Goal: Information Seeking & Learning: Learn about a topic

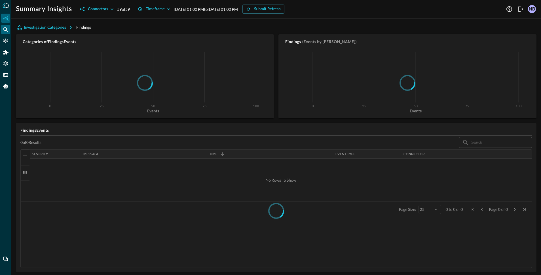
click at [8, 33] on div "Federated Search" at bounding box center [5, 29] width 9 height 9
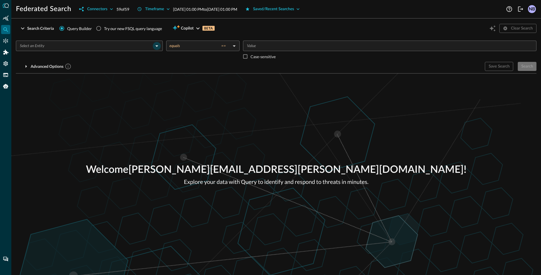
click at [158, 46] on icon "Open" at bounding box center [156, 46] width 7 height 7
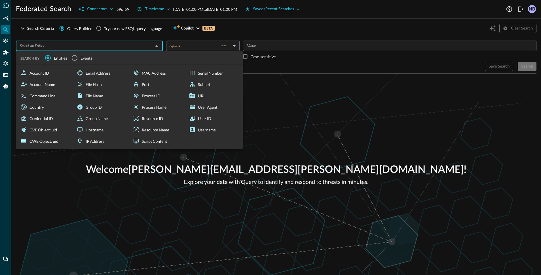
click at [89, 58] on span "Events" at bounding box center [87, 58] width 12 height 6
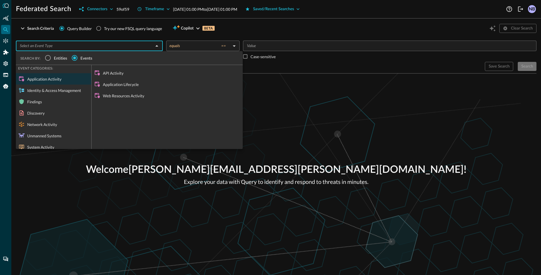
click at [46, 127] on div "Network Activity" at bounding box center [53, 124] width 75 height 11
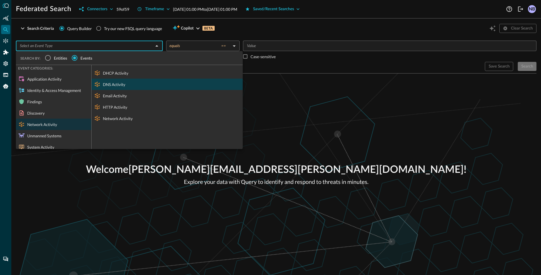
click at [105, 84] on div "DNS Activity" at bounding box center [167, 84] width 151 height 11
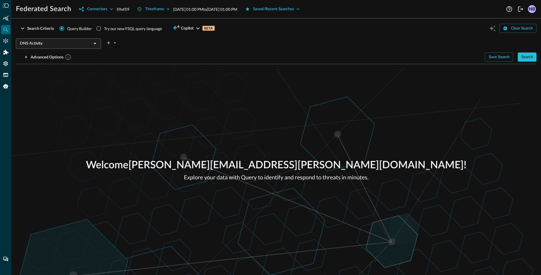
click at [527, 58] on div "Search" at bounding box center [527, 57] width 12 height 7
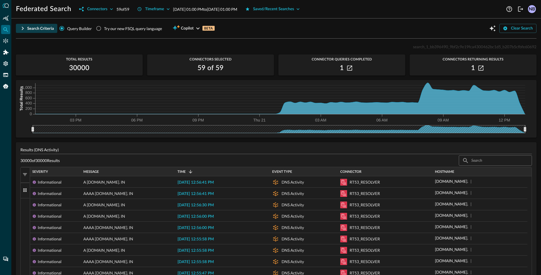
click at [21, 27] on icon "button" at bounding box center [22, 28] width 7 height 7
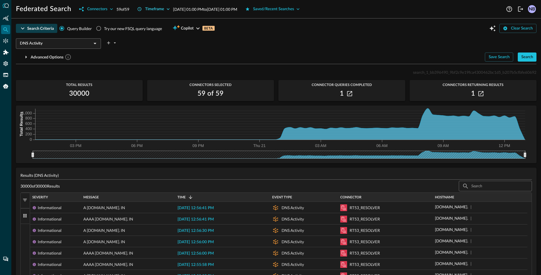
click at [171, 10] on icon "button" at bounding box center [168, 9] width 6 height 6
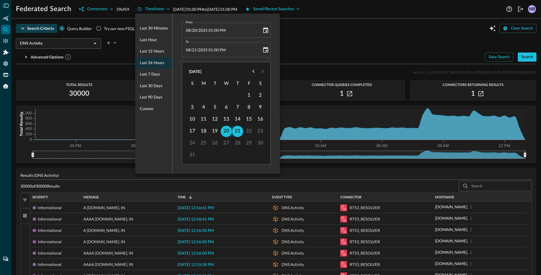
click at [76, 89] on div at bounding box center [270, 137] width 541 height 275
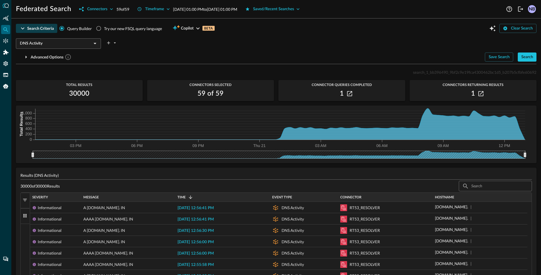
click at [77, 95] on div "Last 30 minutes Last hour Last 12 hours Last 24 hours Last 7 days Last 30 days …" at bounding box center [270, 137] width 541 height 275
click at [77, 95] on h2 "30000" at bounding box center [79, 93] width 20 height 9
click at [347, 94] on icon "button" at bounding box center [349, 93] width 5 height 5
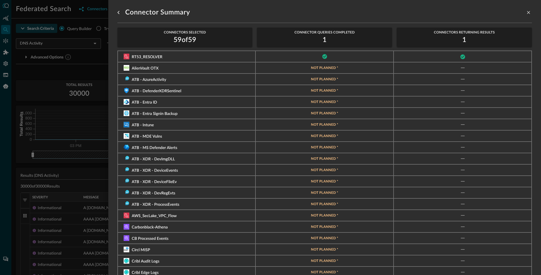
drag, startPoint x: 334, startPoint y: 58, endPoint x: 300, endPoint y: 56, distance: 33.9
click at [301, 55] on div at bounding box center [324, 56] width 126 height 5
click at [158, 55] on span "RT53_RESOLVER" at bounding box center [147, 57] width 31 height 4
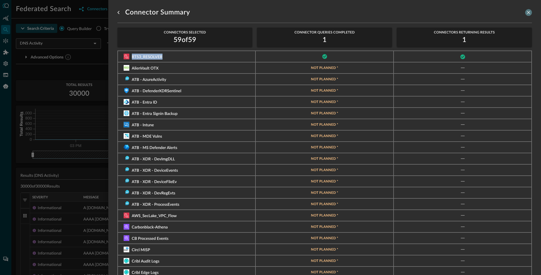
click at [527, 11] on icon "close-drawer" at bounding box center [528, 12] width 3 height 3
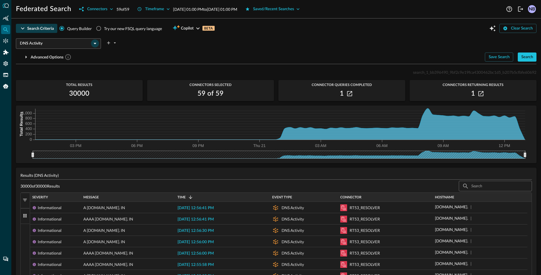
click at [95, 41] on icon "Open" at bounding box center [95, 43] width 7 height 7
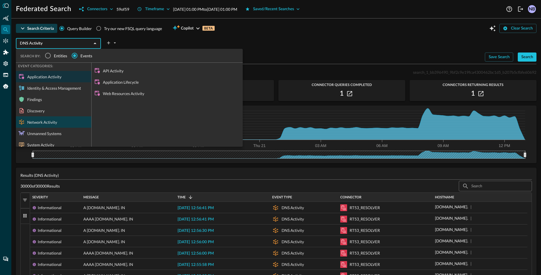
click at [45, 122] on div "Network Activity" at bounding box center [53, 121] width 75 height 11
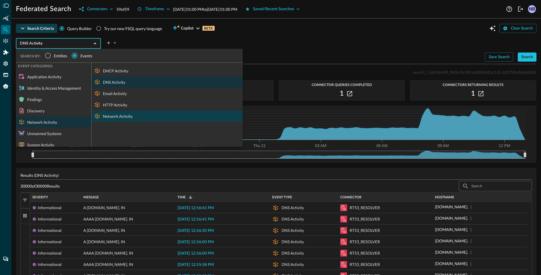
click at [117, 117] on div "Network Activity" at bounding box center [167, 115] width 151 height 11
type input "Network Activity"
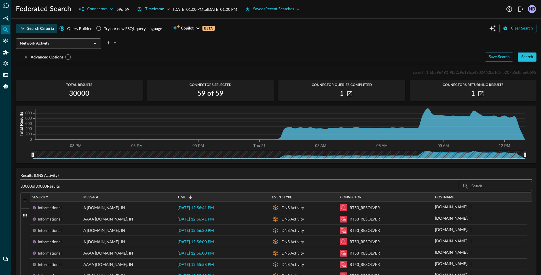
click at [163, 6] on div "Timeframe" at bounding box center [154, 9] width 19 height 7
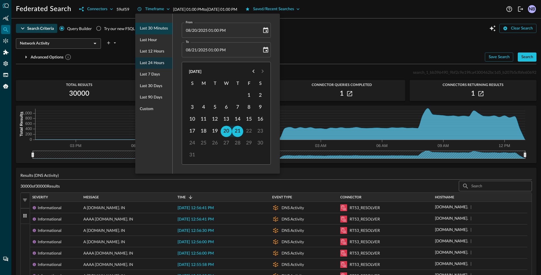
click at [152, 29] on span "Last 30 minutes" at bounding box center [154, 28] width 28 height 7
type input "[DATE] 12:38 PM"
type input "[DATE] 01:08 PM"
click at [354, 43] on div at bounding box center [270, 137] width 541 height 275
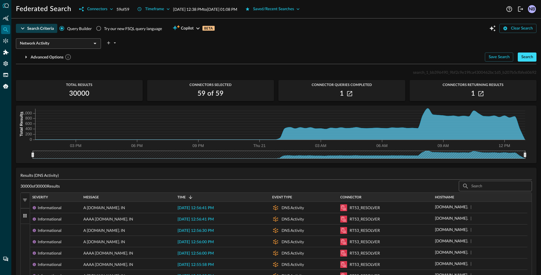
click at [522, 58] on div "Search" at bounding box center [527, 57] width 12 height 7
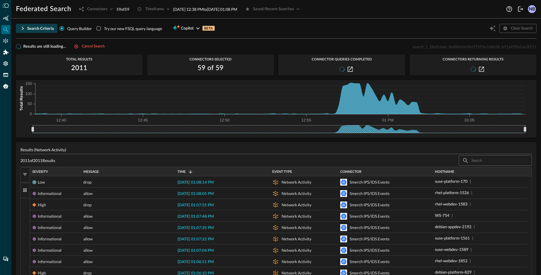
click at [25, 176] on span "button" at bounding box center [24, 174] width 5 height 5
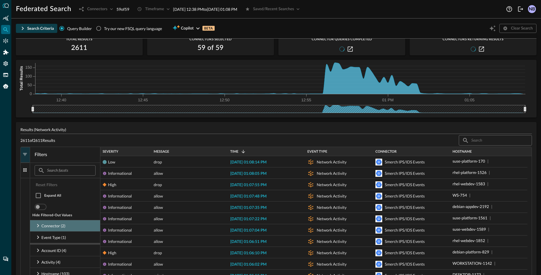
click at [39, 226] on icon at bounding box center [38, 225] width 7 height 7
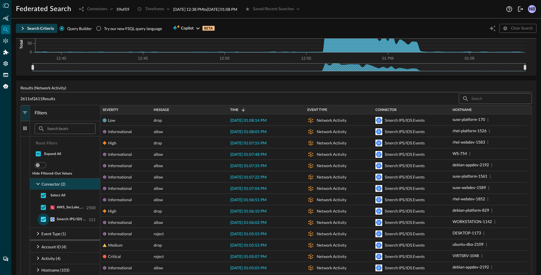
scroll to position [68, 0]
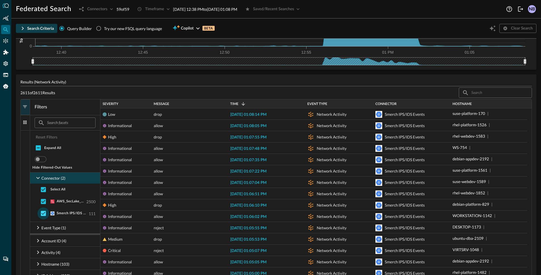
drag, startPoint x: 44, startPoint y: 213, endPoint x: 47, endPoint y: 216, distance: 4.1
click at [44, 213] on input "checkbox" at bounding box center [43, 213] width 12 height 12
checkbox input "false"
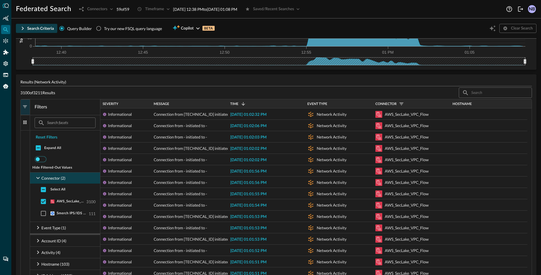
click at [36, 177] on icon at bounding box center [38, 177] width 7 height 7
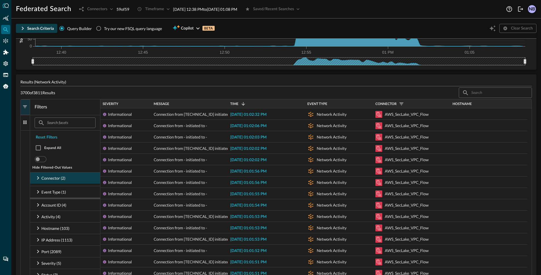
click at [21, 107] on button "Filters" at bounding box center [25, 107] width 9 height 16
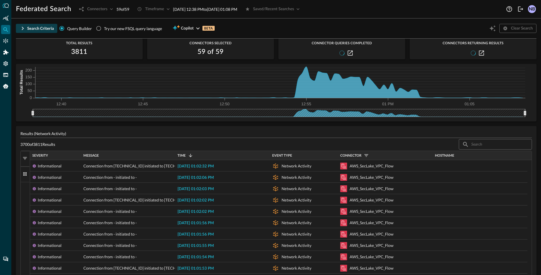
scroll to position [0, 0]
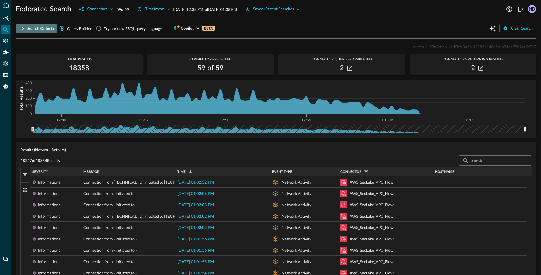
click at [24, 28] on icon "button" at bounding box center [22, 28] width 7 height 7
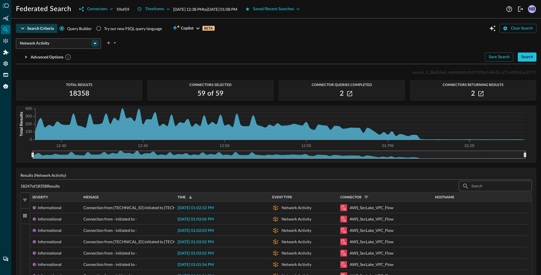
click at [93, 43] on icon "Open" at bounding box center [95, 43] width 7 height 7
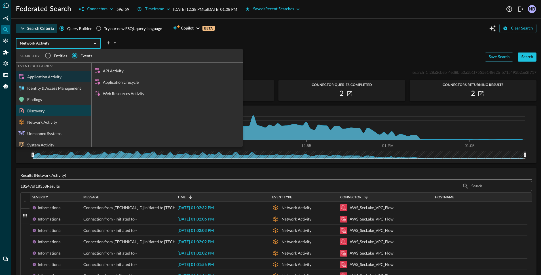
click at [42, 112] on div "Discovery" at bounding box center [53, 110] width 75 height 11
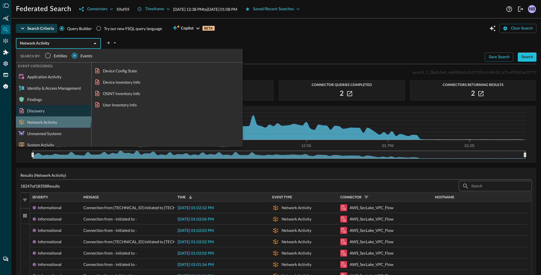
click at [41, 117] on div "Network Activity" at bounding box center [53, 121] width 75 height 11
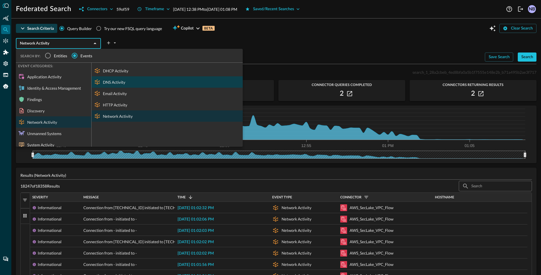
click at [114, 78] on div "DNS Activity" at bounding box center [167, 81] width 151 height 11
type input "DNS Activity"
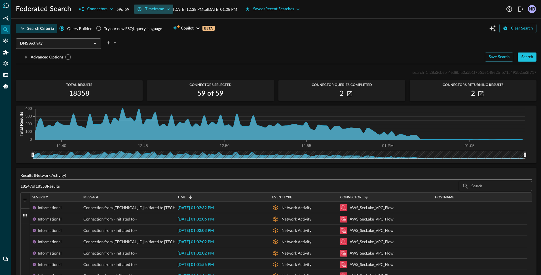
click at [169, 8] on icon "button" at bounding box center [168, 9] width 6 height 6
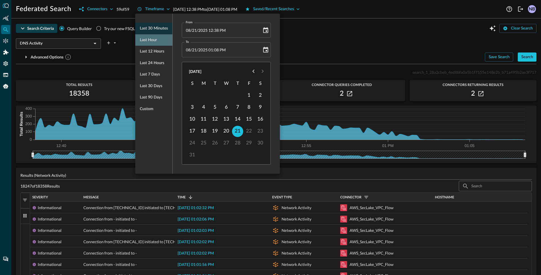
click at [153, 44] on div "Last hour" at bounding box center [153, 40] width 37 height 12
type input "08/21/2025 12:13 PM"
type input "08/21/2025 01:13 PM"
click at [299, 33] on div at bounding box center [270, 137] width 541 height 275
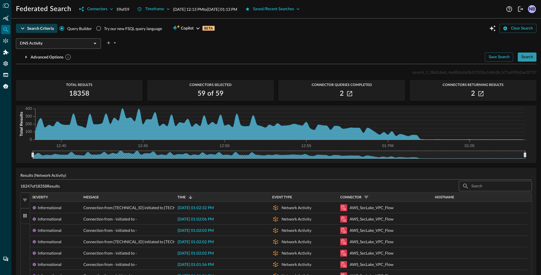
click at [521, 57] on div "Search" at bounding box center [527, 57] width 12 height 7
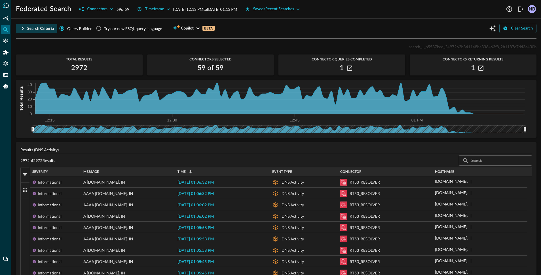
click at [20, 28] on icon "button" at bounding box center [22, 28] width 7 height 7
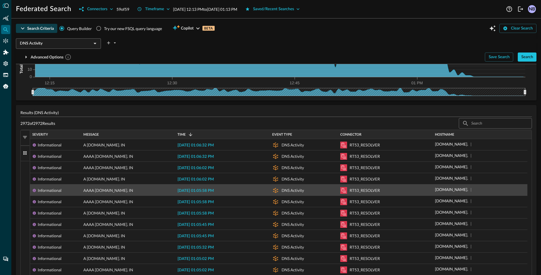
scroll to position [64, 0]
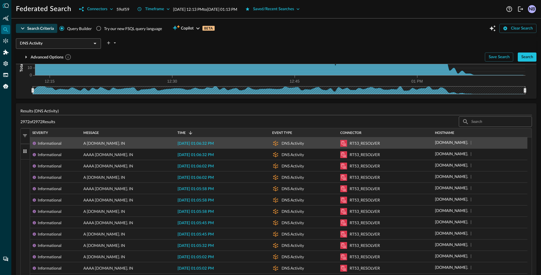
click at [200, 144] on span "2025-08-21 01:06:32 PM" at bounding box center [195, 143] width 36 height 4
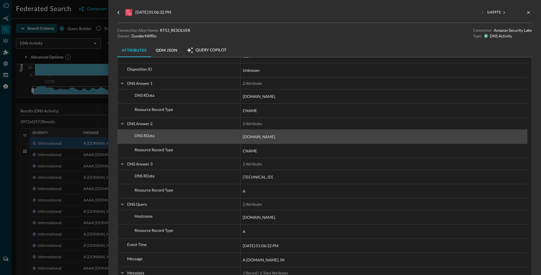
scroll to position [242, 0]
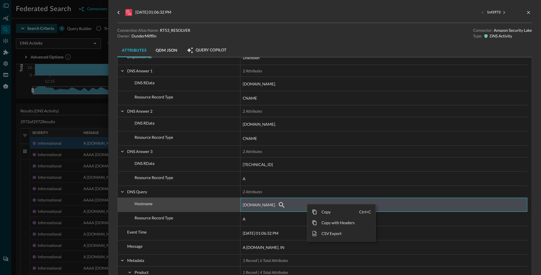
click at [398, 208] on div "winatp-gw-eus3.microsoft.com." at bounding box center [384, 204] width 282 height 9
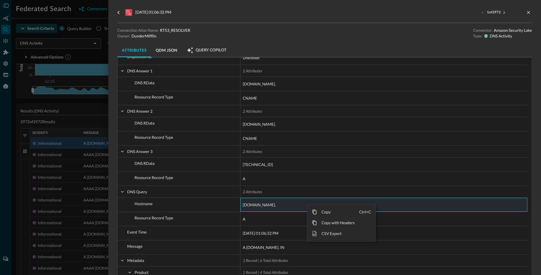
click at [435, 202] on div "winatp-gw-eus3.microsoft.com." at bounding box center [384, 204] width 282 height 9
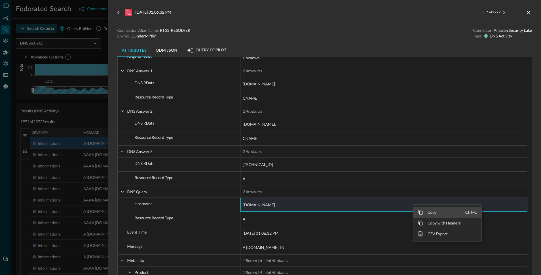
click at [432, 215] on span "Copy" at bounding box center [444, 212] width 42 height 11
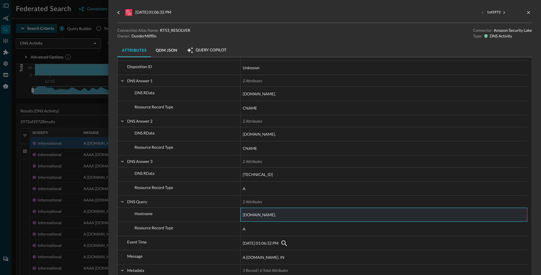
scroll to position [235, 0]
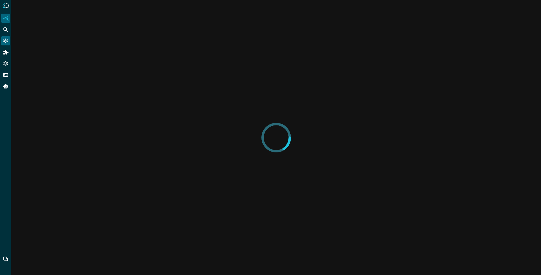
click at [6, 41] on icon "Connectors" at bounding box center [5, 41] width 5 height 5
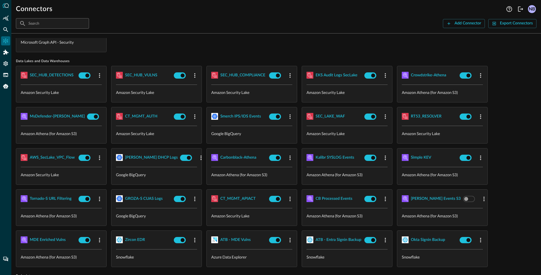
scroll to position [25, 0]
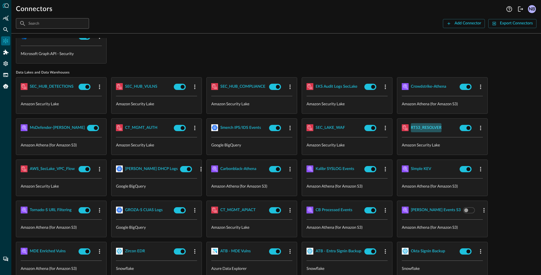
click at [435, 129] on div "RT53_RESOLVER" at bounding box center [426, 127] width 31 height 7
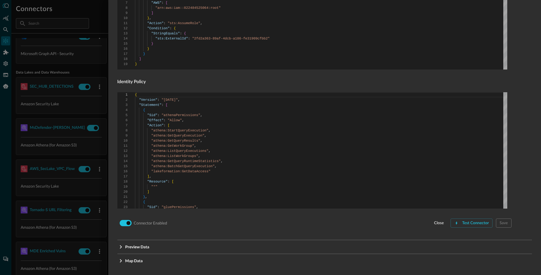
scroll to position [339, 0]
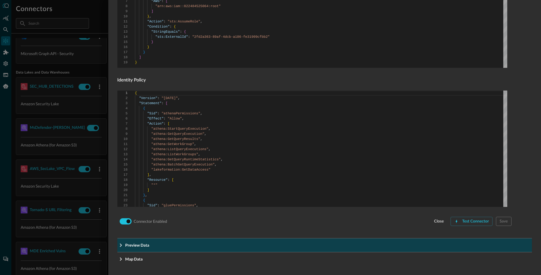
drag, startPoint x: 121, startPoint y: 246, endPoint x: 130, endPoint y: 239, distance: 10.9
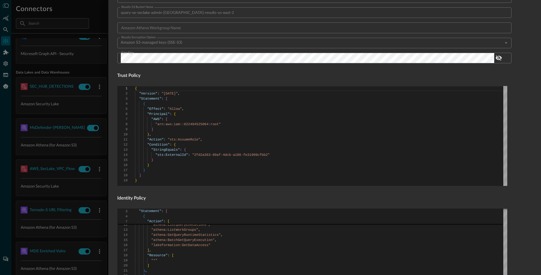
scroll to position [227, 0]
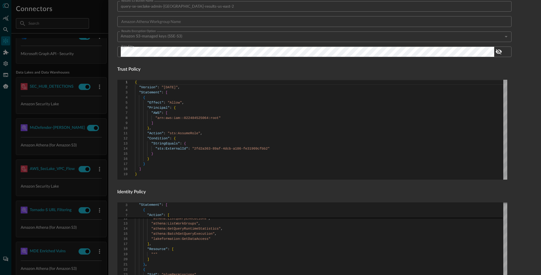
type textarea ""Action": "sts:AssumeRole", "Condition": { "StringEquals": { "sts:ExternalId": …"
drag, startPoint x: 195, startPoint y: 149, endPoint x: 269, endPoint y: 148, distance: 73.4
click at [269, 148] on div "{ "Version" : "2012-10-17" , "Statement" : [ { "Effect" : "Allow" , "Principal"…" at bounding box center [321, 130] width 372 height 100
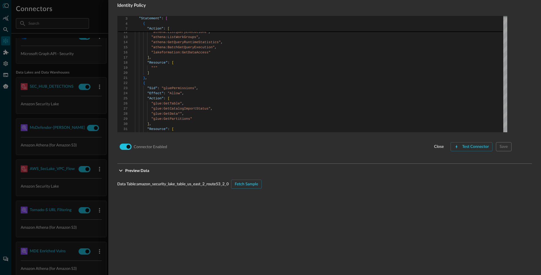
scroll to position [428, 0]
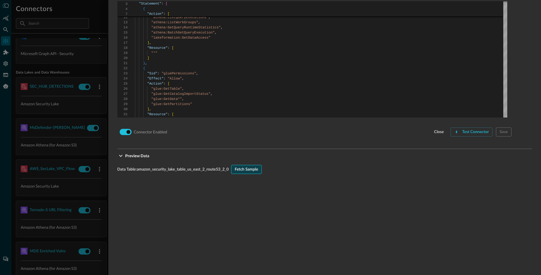
click at [236, 170] on div "Fetch Sample" at bounding box center [247, 169] width 24 height 7
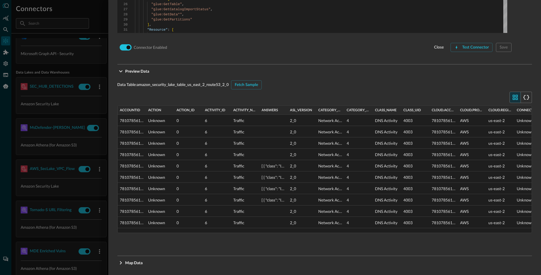
scroll to position [516, 0]
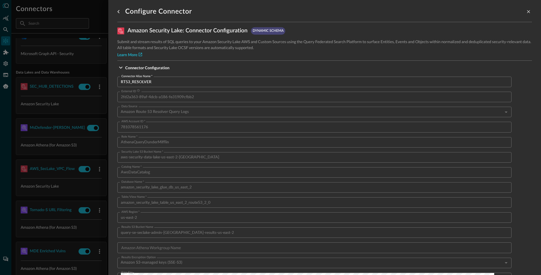
scroll to position [0, 0]
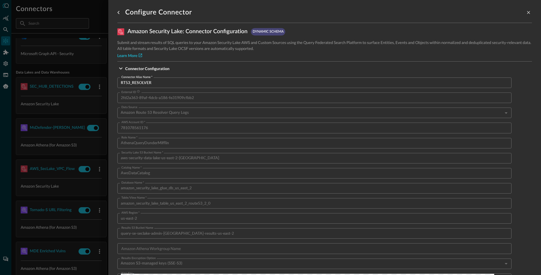
click at [4, 33] on div at bounding box center [270, 137] width 541 height 275
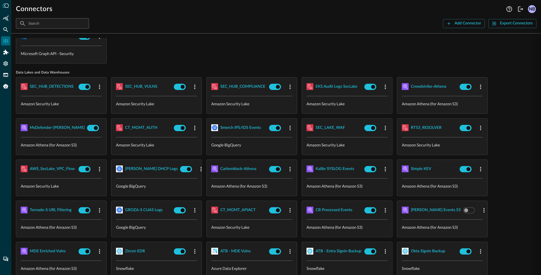
click at [4, 31] on icon "Federated Search" at bounding box center [6, 30] width 6 height 6
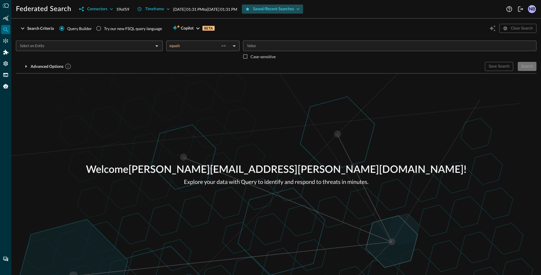
click at [294, 11] on div "Saved/Recent Searches" at bounding box center [273, 9] width 41 height 7
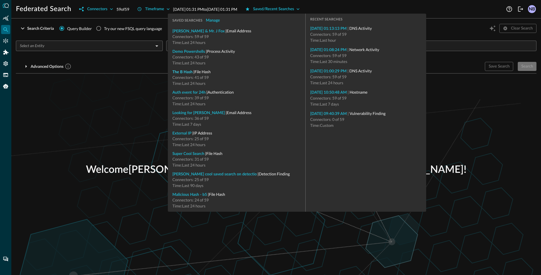
type input "File Hash"
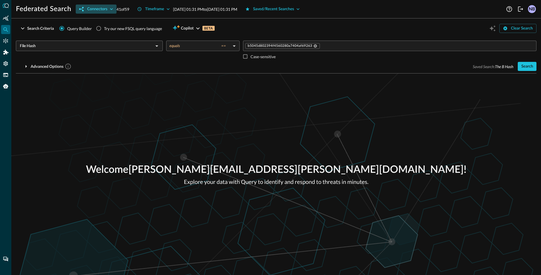
click at [116, 9] on button "Connectors" at bounding box center [96, 9] width 41 height 9
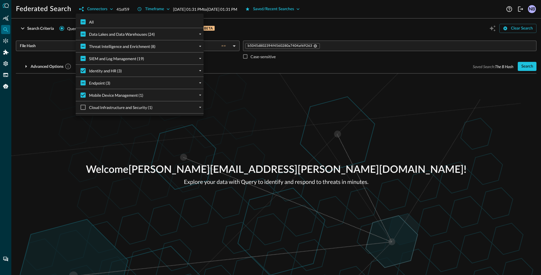
click at [115, 10] on div at bounding box center [270, 137] width 541 height 275
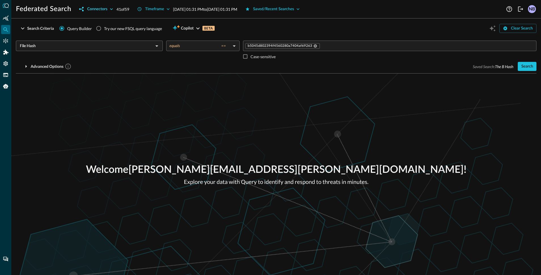
click at [107, 6] on button "Connectors" at bounding box center [96, 9] width 41 height 9
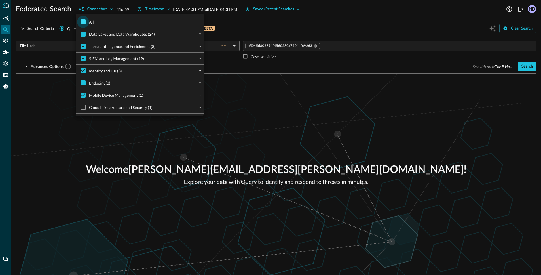
click at [83, 24] on input "All" at bounding box center [83, 22] width 12 height 12
checkbox input "true"
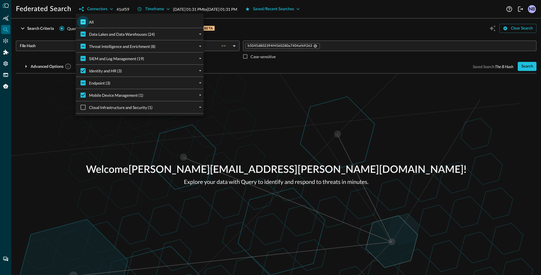
checkbox input "true"
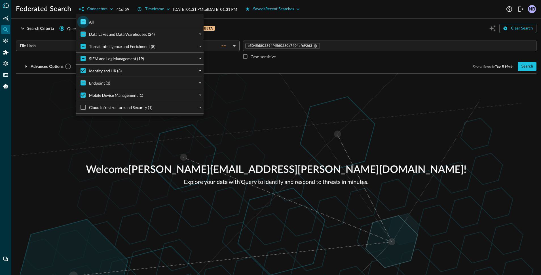
checkbox input "true"
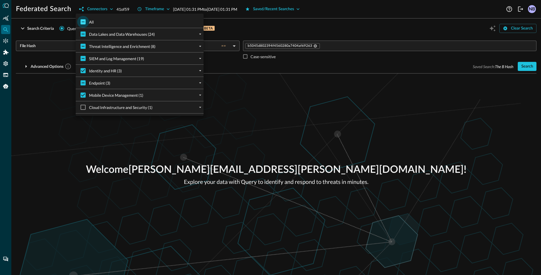
checkbox input "true"
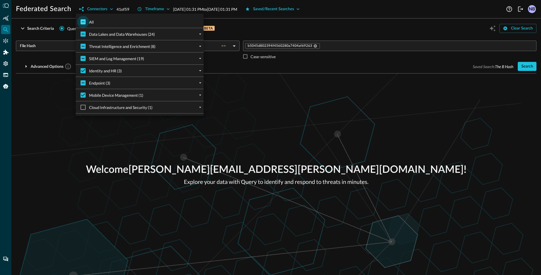
checkbox input "true"
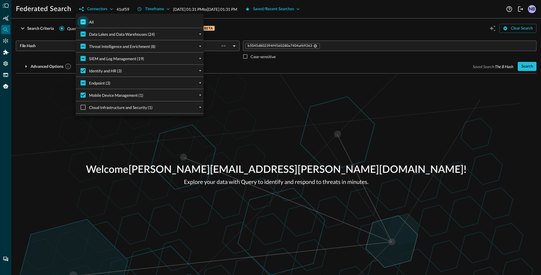
checkbox input "true"
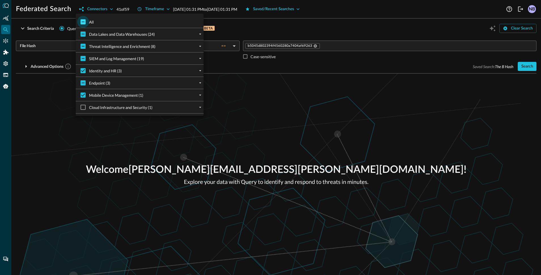
checkbox input "true"
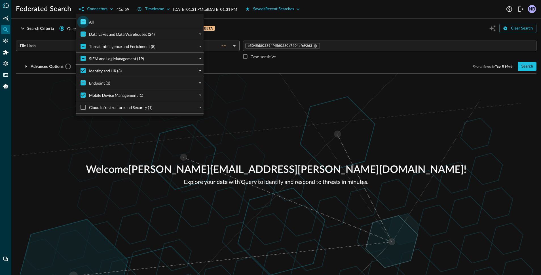
checkbox input "true"
click at [270, 20] on div at bounding box center [270, 137] width 541 height 275
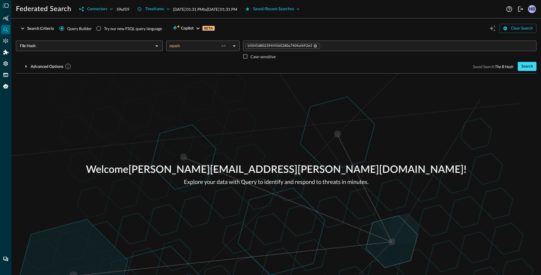
click at [534, 66] on button "Search" at bounding box center [527, 66] width 19 height 9
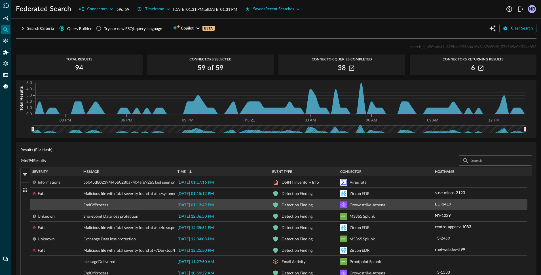
click at [190, 204] on span "[DATE] 01:13:49 PM" at bounding box center [195, 205] width 36 height 4
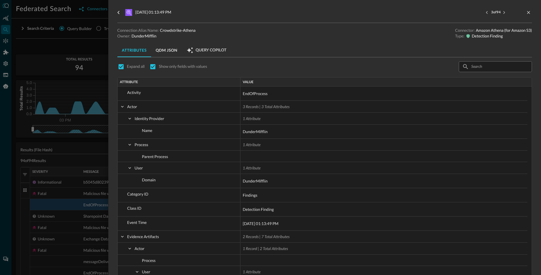
click at [23, 124] on div at bounding box center [270, 137] width 541 height 275
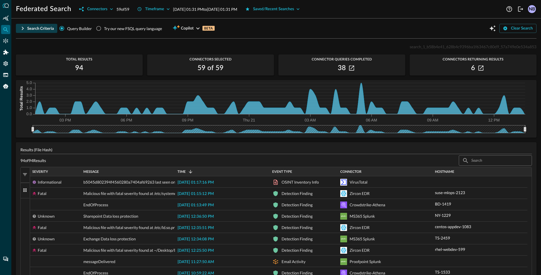
click at [23, 29] on icon "button" at bounding box center [22, 28] width 7 height 7
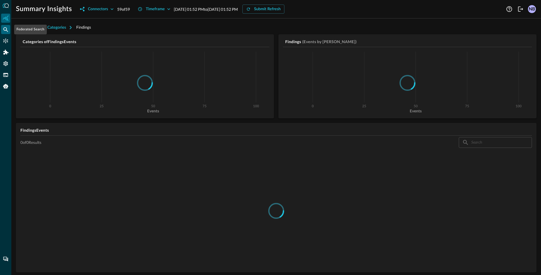
click at [5, 31] on icon "Federated Search" at bounding box center [6, 30] width 6 height 6
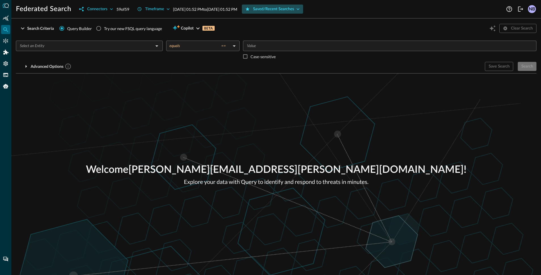
click at [279, 8] on div "Saved/Recent Searches" at bounding box center [273, 9] width 41 height 7
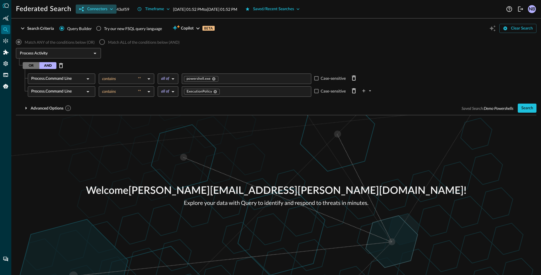
click at [92, 9] on div "Connectors" at bounding box center [97, 9] width 20 height 7
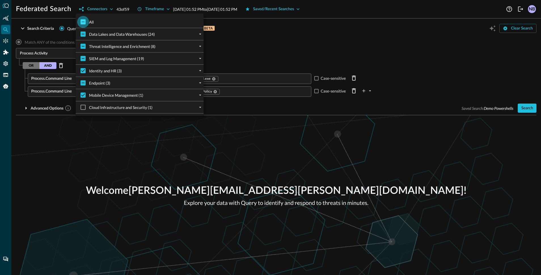
click at [79, 21] on input "All" at bounding box center [83, 22] width 12 height 12
checkbox input "true"
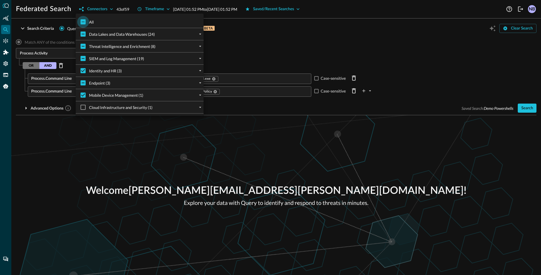
checkbox input "true"
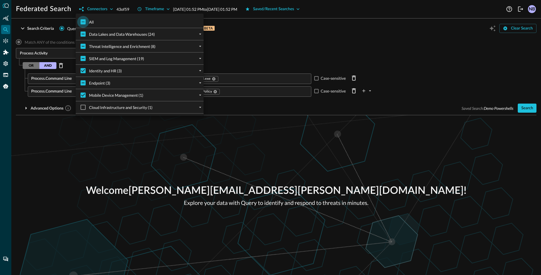
checkbox input "true"
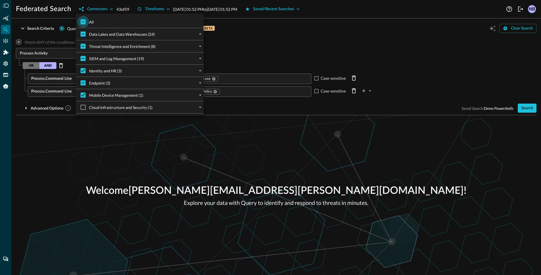
checkbox input "true"
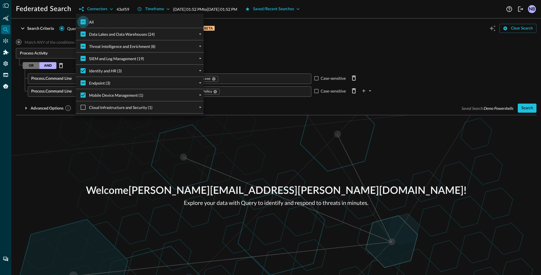
checkbox input "true"
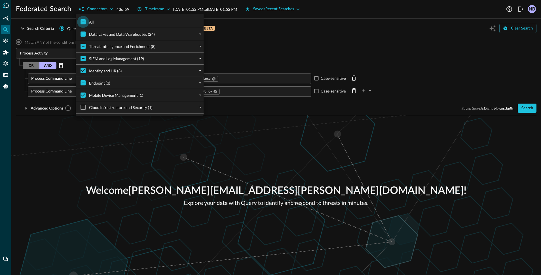
checkbox input "true"
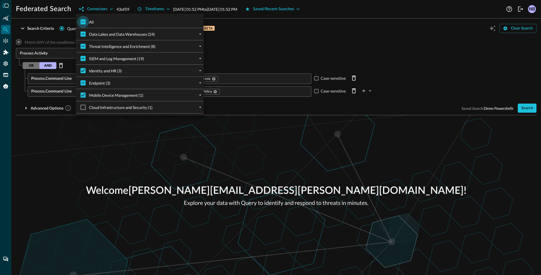
checkbox input "true"
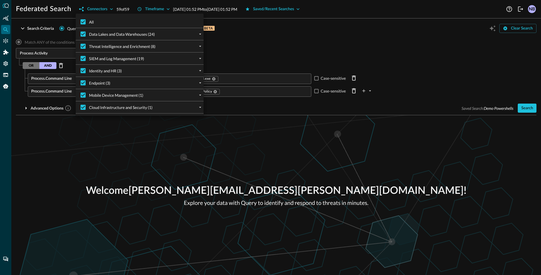
click at [311, 36] on div at bounding box center [270, 137] width 541 height 275
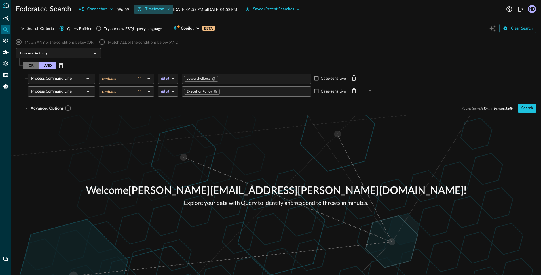
click at [159, 9] on div "Timeframe" at bounding box center [154, 9] width 19 height 7
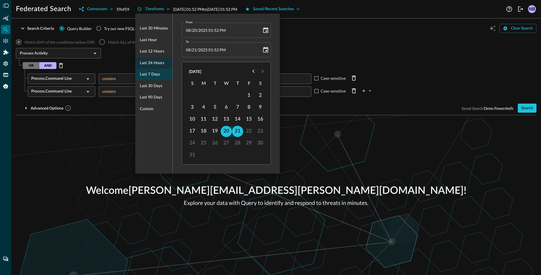
click at [150, 74] on span "Last 7 days" at bounding box center [150, 74] width 20 height 7
type input "08/14/2025 01:52 PM"
click at [527, 108] on div at bounding box center [270, 137] width 541 height 275
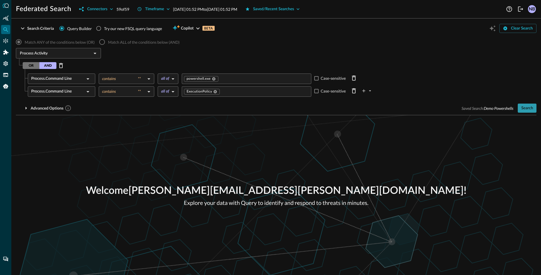
click at [527, 106] on div "Search" at bounding box center [527, 108] width 12 height 7
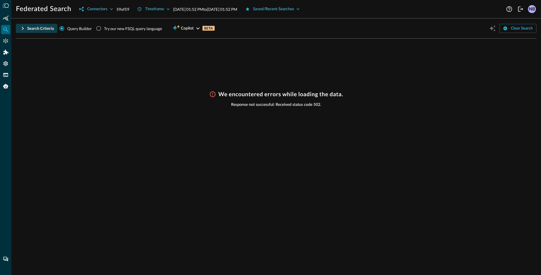
click at [22, 29] on icon "button" at bounding box center [23, 28] width 2 height 3
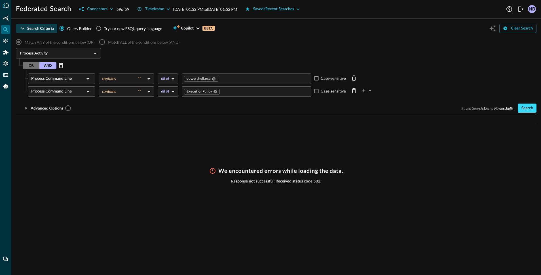
click at [527, 107] on div "Search" at bounding box center [527, 108] width 12 height 7
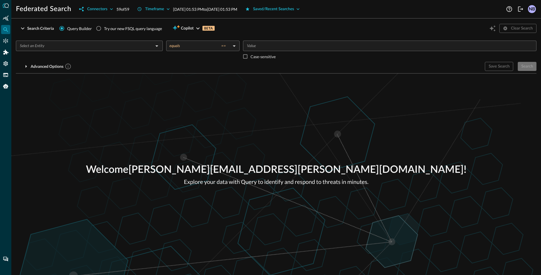
click at [314, 14] on div "Federated Search Connectors 59 of 59 Timeframe [DATE] 01:53 PM to [DATE] 01:53 …" at bounding box center [276, 137] width 530 height 275
click at [294, 9] on div "Saved/Recent Searches" at bounding box center [273, 9] width 41 height 7
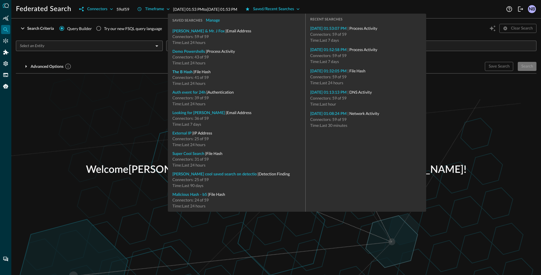
type input "File Hash"
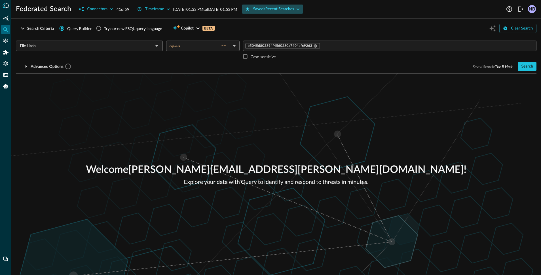
click at [285, 9] on div "Saved/Recent Searches" at bounding box center [273, 9] width 41 height 7
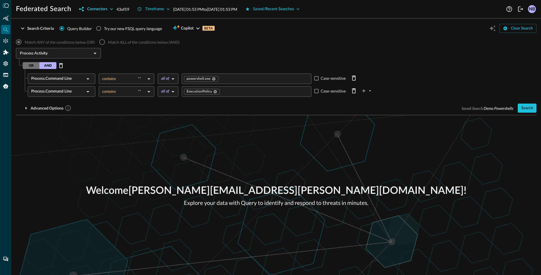
click at [97, 10] on div "Connectors" at bounding box center [97, 9] width 20 height 7
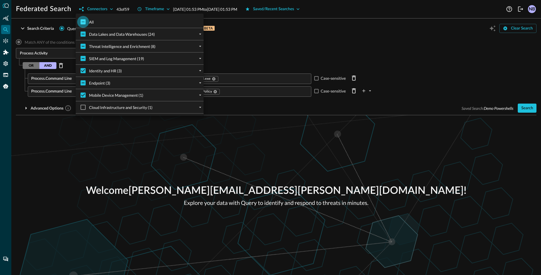
click at [85, 26] on input "All" at bounding box center [83, 22] width 12 height 12
checkbox input "true"
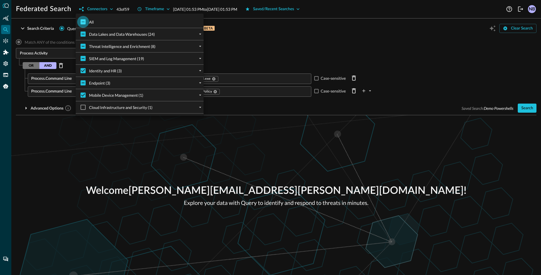
checkbox input "true"
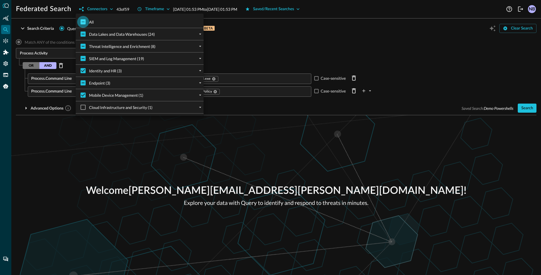
checkbox input "true"
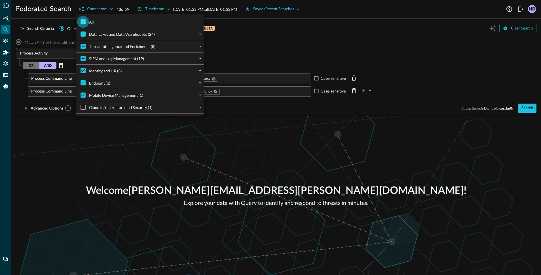
checkbox input "true"
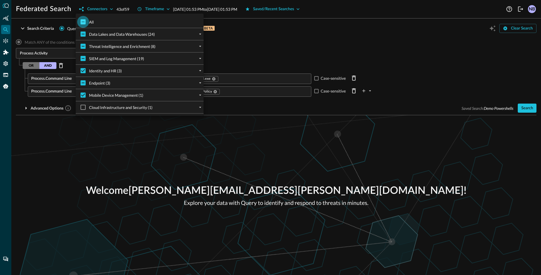
checkbox input "true"
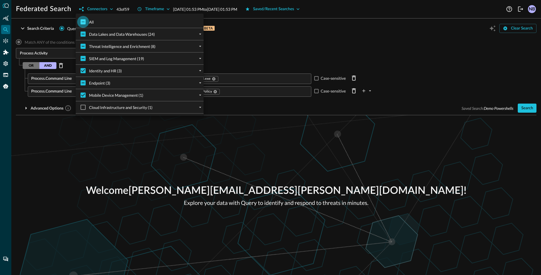
checkbox input "true"
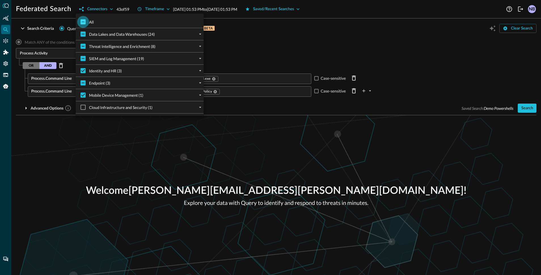
checkbox input "true"
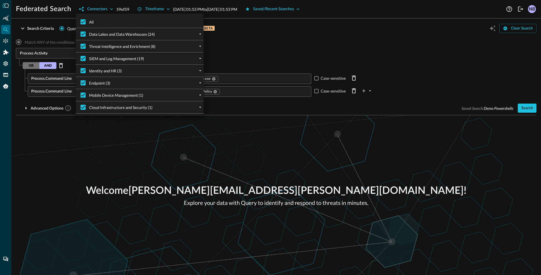
click at [346, 57] on div at bounding box center [270, 137] width 541 height 275
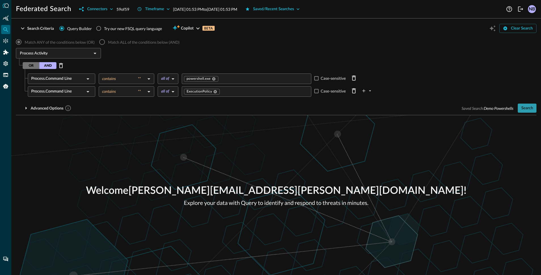
click at [524, 108] on div "Search" at bounding box center [527, 108] width 12 height 7
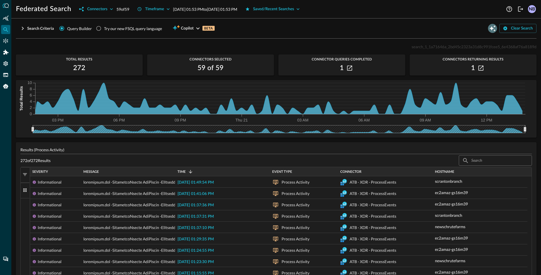
click at [489, 28] on icon "Open Query Copilot" at bounding box center [492, 28] width 6 height 6
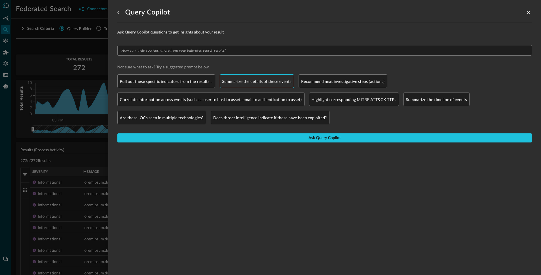
click at [265, 82] on p "Summarize the details of these events" at bounding box center [256, 81] width 69 height 6
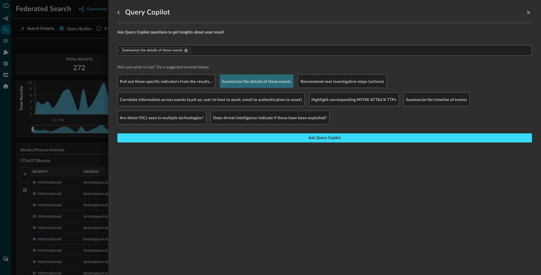
click at [252, 138] on button "Ask Query Copilot" at bounding box center [324, 137] width 415 height 9
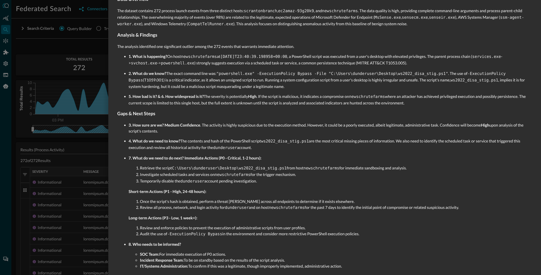
scroll to position [186, 0]
click at [129, 122] on strong "3. How sure are we?" at bounding box center [146, 124] width 35 height 5
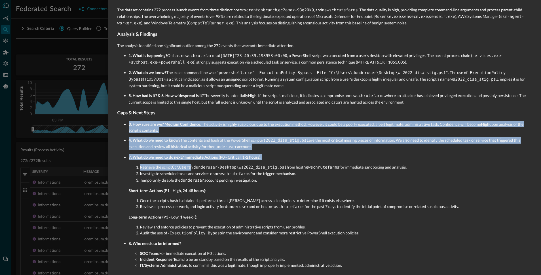
drag, startPoint x: 128, startPoint y: 121, endPoint x: 198, endPoint y: 173, distance: 86.6
click at [185, 163] on ul "3. How sure are we? Medium Confidence . The activity is highly suspicious due t…" at bounding box center [324, 194] width 415 height 147
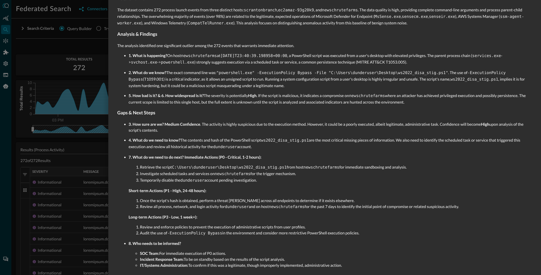
click at [197, 165] on code "C:\Users\dunderuser\Desktop\ws2022_disa_stig.ps1" at bounding box center [229, 167] width 115 height 5
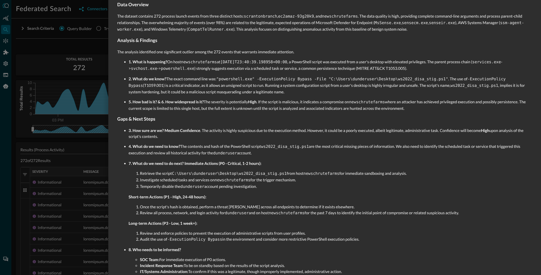
scroll to position [178, 0]
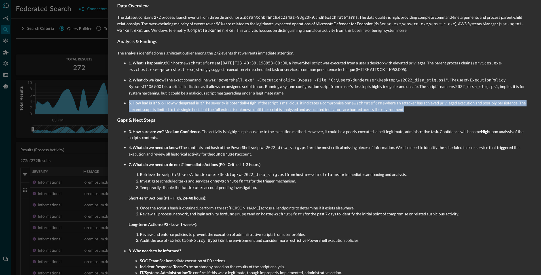
drag, startPoint x: 129, startPoint y: 100, endPoint x: 147, endPoint y: 112, distance: 21.3
click at [147, 112] on div "Executive Summary Analysis of 272 process launch events reveals one highly susp…" at bounding box center [324, 124] width 415 height 311
click at [142, 111] on div "Executive Summary Analysis of 272 process launch events reveals one highly susp…" at bounding box center [324, 124] width 415 height 311
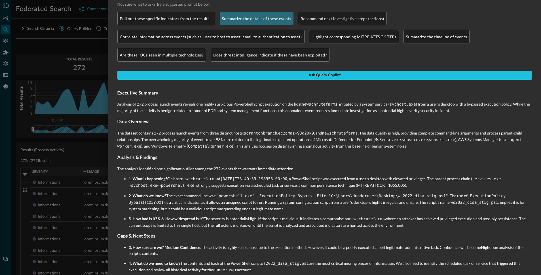
scroll to position [63, 0]
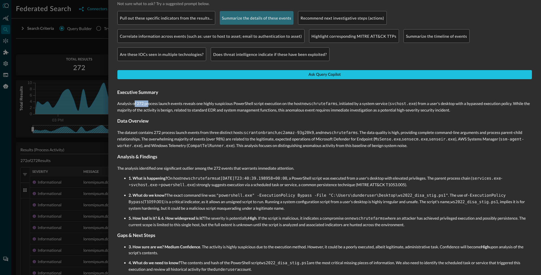
drag, startPoint x: 134, startPoint y: 104, endPoint x: 149, endPoint y: 105, distance: 14.2
click at [149, 105] on p "Analysis of 272 process launch events reveals one highly suspicious PowerShell …" at bounding box center [324, 106] width 415 height 12
click at [141, 104] on p "Analysis of 272 process launch events reveals one highly suspicious PowerShell …" at bounding box center [324, 106] width 415 height 12
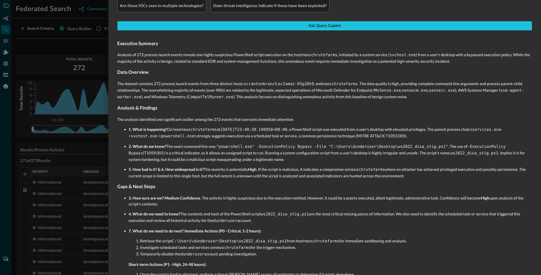
scroll to position [113, 0]
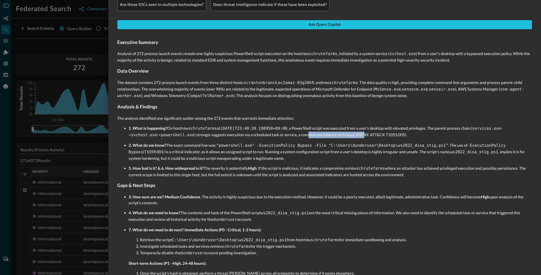
drag, startPoint x: 312, startPoint y: 133, endPoint x: 369, endPoint y: 133, distance: 57.8
click at [365, 133] on p "1. What is happening? On host newschrutefarms at 2025-08-20T23:40:39.198958+00:…" at bounding box center [330, 131] width 403 height 13
click at [375, 133] on p "1. What is happening? On host newschrutefarms at 2025-08-20T23:40:39.198958+00:…" at bounding box center [330, 131] width 403 height 13
drag, startPoint x: 130, startPoint y: 166, endPoint x: 172, endPoint y: 166, distance: 42.5
click at [187, 166] on strong "5. How bad is it? & 6. How widespread is it?" at bounding box center [166, 168] width 75 height 5
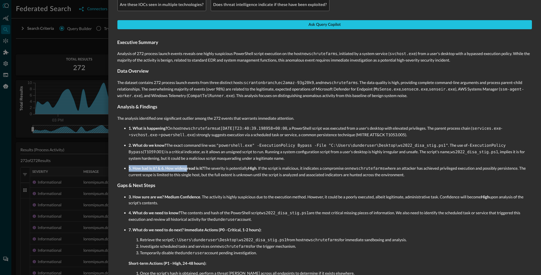
click at [141, 166] on strong "5. How bad is it? & 6. How widespread is it?" at bounding box center [166, 168] width 75 height 5
drag, startPoint x: 132, startPoint y: 167, endPoint x: 176, endPoint y: 167, distance: 43.9
click at [154, 166] on strong "5. How bad is it? & 6. How widespread is it?" at bounding box center [166, 168] width 75 height 5
drag, startPoint x: 183, startPoint y: 167, endPoint x: 206, endPoint y: 168, distance: 22.4
click at [184, 167] on strong "5. How bad is it? & 6. How widespread is it?" at bounding box center [166, 168] width 75 height 5
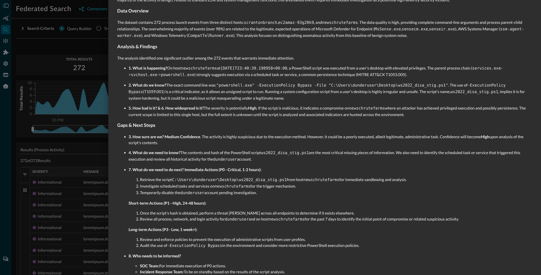
scroll to position [174, 0]
drag, startPoint x: 128, startPoint y: 134, endPoint x: 140, endPoint y: 136, distance: 11.2
click at [140, 136] on p "3. How sure are we? Medium Confidence . The activity is highly suspicious due t…" at bounding box center [330, 139] width 403 height 12
click at [142, 134] on strong "3. How sure are we?" at bounding box center [146, 136] width 35 height 5
drag, startPoint x: 129, startPoint y: 134, endPoint x: 150, endPoint y: 137, distance: 21.2
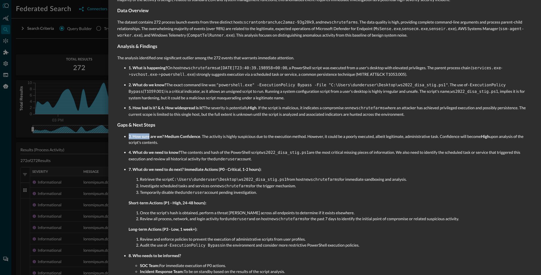
click at [150, 136] on p "3. How sure are we? Medium Confidence . The activity is highly suspicious due t…" at bounding box center [330, 139] width 403 height 12
click at [145, 138] on p "3. How sure are we? Medium Confidence . The activity is highly suspicious due t…" at bounding box center [330, 139] width 403 height 12
drag, startPoint x: 148, startPoint y: 133, endPoint x: 167, endPoint y: 136, distance: 19.2
click at [164, 136] on p "3. How sure are we? Medium Confidence . The activity is highly suspicious due t…" at bounding box center [330, 139] width 403 height 12
click at [152, 134] on strong "3. How sure are we?" at bounding box center [146, 136] width 35 height 5
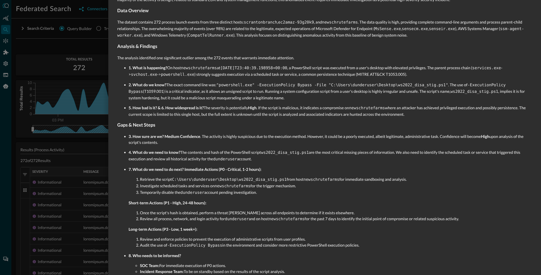
click at [127, 67] on ul "1. What is happening? On host newschrutefarms at 2025-08-20T23:40:39.198958+00:…" at bounding box center [324, 91] width 415 height 52
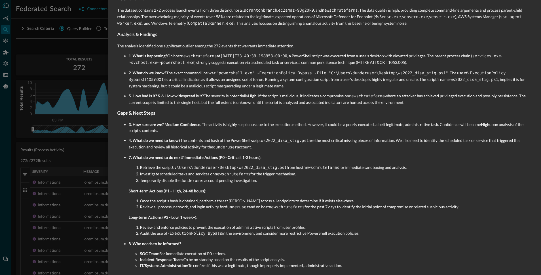
scroll to position [186, 0]
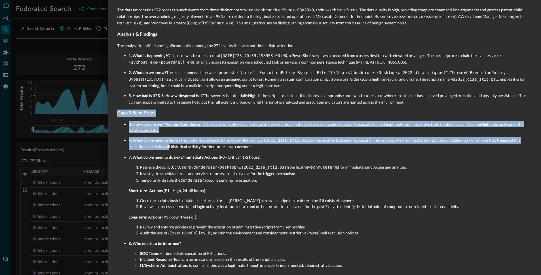
drag, startPoint x: 118, startPoint y: 110, endPoint x: 168, endPoint y: 146, distance: 61.7
click at [168, 146] on div "Executive Summary Analysis of 272 process launch events reveals one highly susp…" at bounding box center [324, 117] width 415 height 311
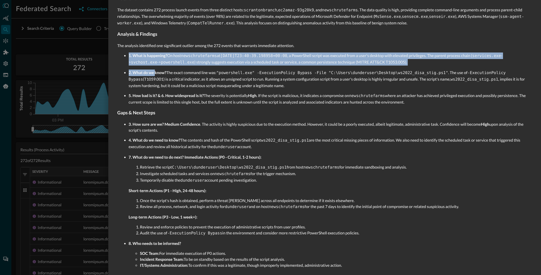
drag, startPoint x: 132, startPoint y: 52, endPoint x: 155, endPoint y: 68, distance: 27.9
click at [155, 68] on ul "1. What is happening? On host newschrutefarms at 2025-08-20T23:40:39.198958+00:…" at bounding box center [324, 78] width 415 height 52
drag, startPoint x: 150, startPoint y: 70, endPoint x: 149, endPoint y: 84, distance: 13.9
click at [150, 70] on strong "2. What do we know?" at bounding box center [148, 72] width 38 height 5
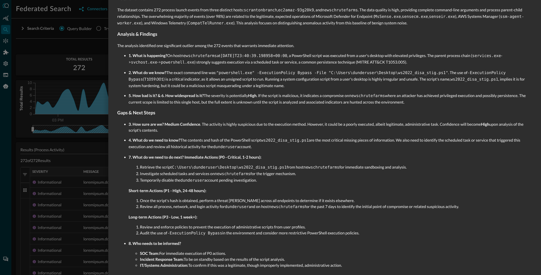
click at [149, 84] on p "2. What do we know? The exact command line was: "powershell.exe" -ExecutionPoli…" at bounding box center [330, 78] width 403 height 19
drag, startPoint x: 144, startPoint y: 92, endPoint x: 142, endPoint y: 82, distance: 10.9
click at [144, 93] on strong "5. How bad is it? & 6. How widespread is it?" at bounding box center [166, 95] width 75 height 5
drag, startPoint x: 141, startPoint y: 154, endPoint x: 247, endPoint y: 158, distance: 106.1
click at [247, 158] on li "7. What do we need to do next? Immediate Actions (P0 - Critical, 1-2 hours): Re…" at bounding box center [330, 195] width 403 height 82
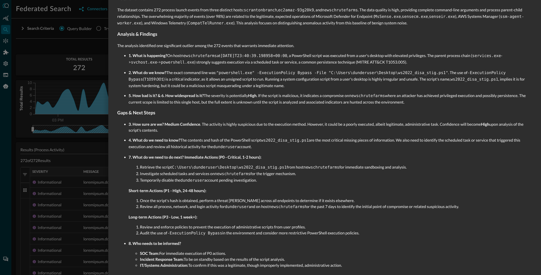
click at [245, 157] on p "7. What do we need to do next? Immediate Actions (P0 - Critical, 1-2 hours):" at bounding box center [330, 157] width 403 height 6
drag, startPoint x: 215, startPoint y: 154, endPoint x: 260, endPoint y: 153, distance: 44.5
click at [260, 155] on strong "Immediate Actions (P0 - Critical, 1-2 hours):" at bounding box center [222, 157] width 77 height 5
click at [240, 155] on strong "Immediate Actions (P0 - Critical, 1-2 hours):" at bounding box center [222, 157] width 77 height 5
drag, startPoint x: 217, startPoint y: 154, endPoint x: 269, endPoint y: 155, distance: 52.2
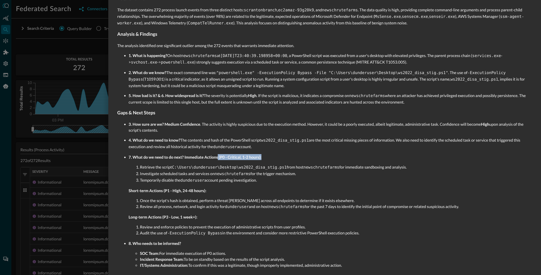
click at [269, 155] on p "7. What do we need to do next? Immediate Actions (P0 - Critical, 1-2 hours):" at bounding box center [330, 157] width 403 height 6
drag, startPoint x: 129, startPoint y: 187, endPoint x: 162, endPoint y: 188, distance: 33.2
click at [162, 188] on strong "Short-term Actions (P1 - High, 24-48 hours):" at bounding box center [168, 190] width 78 height 5
drag, startPoint x: 131, startPoint y: 213, endPoint x: 166, endPoint y: 215, distance: 35.2
click at [166, 215] on strong "Long-term Actions (P3 - Low, 1 week+):" at bounding box center [163, 216] width 69 height 5
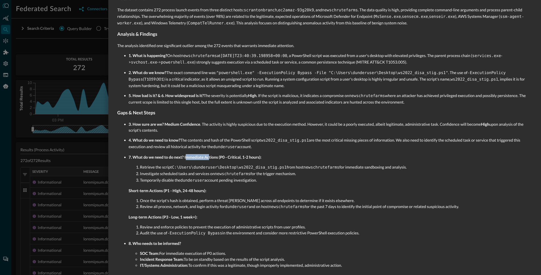
drag, startPoint x: 186, startPoint y: 154, endPoint x: 210, endPoint y: 155, distance: 23.8
click at [210, 155] on strong "Immediate Actions (P0 - Critical, 1-2 hours):" at bounding box center [222, 157] width 77 height 5
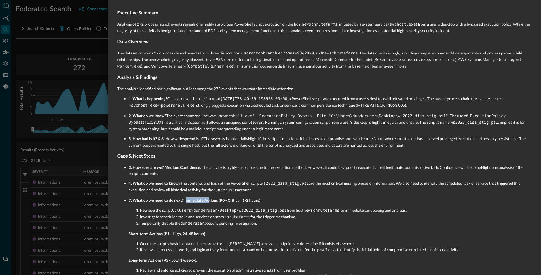
scroll to position [141, 0]
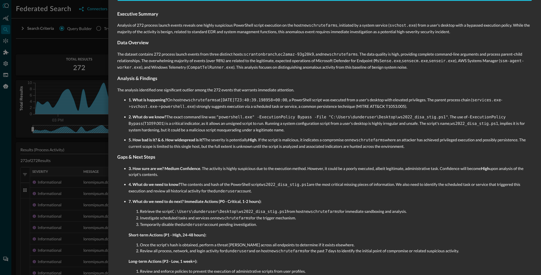
click at [259, 181] on p "4. What do we need to know? The contents and hash of the PowerShell script ws20…" at bounding box center [330, 187] width 403 height 13
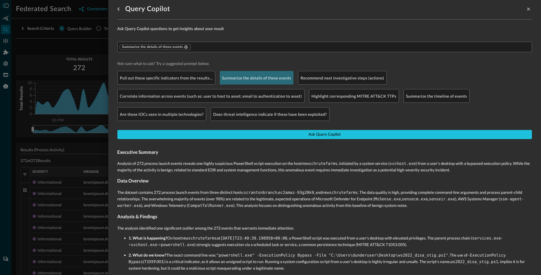
scroll to position [0, 0]
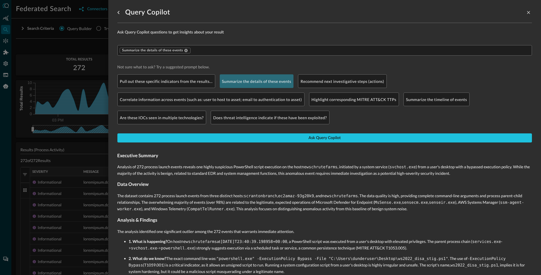
click at [83, 45] on div at bounding box center [270, 137] width 541 height 275
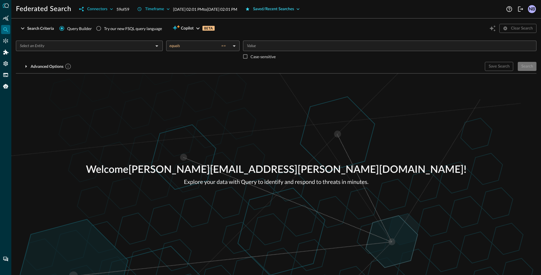
click at [294, 6] on div "Saved/Recent Searches" at bounding box center [273, 9] width 41 height 7
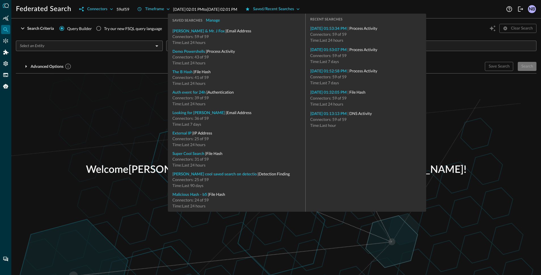
type input "File Hash"
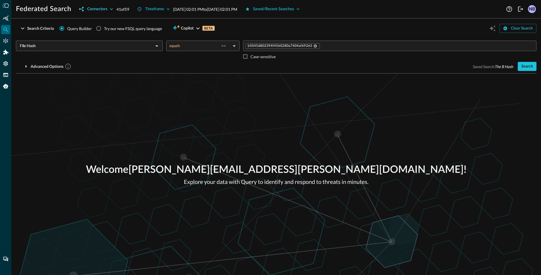
click at [101, 8] on div "Connectors" at bounding box center [97, 9] width 20 height 7
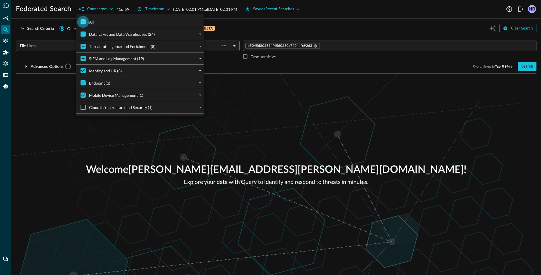
click at [84, 22] on input "All" at bounding box center [83, 22] width 12 height 12
checkbox input "true"
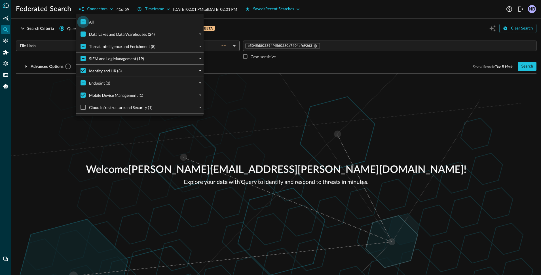
checkbox input "true"
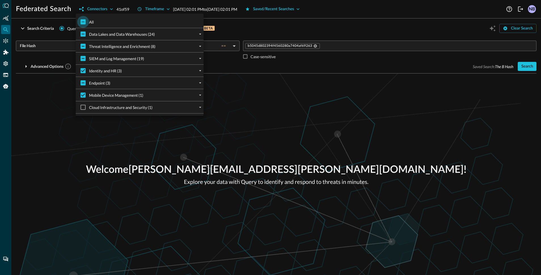
checkbox input "true"
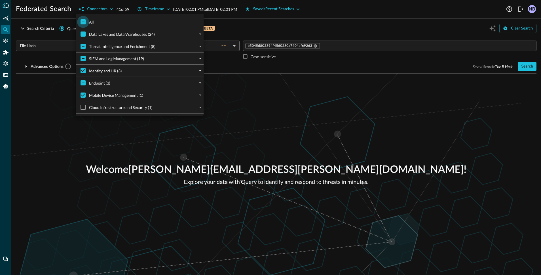
checkbox input "true"
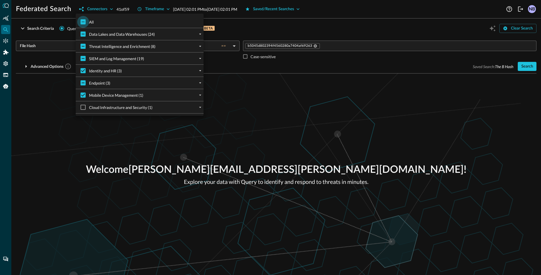
checkbox input "true"
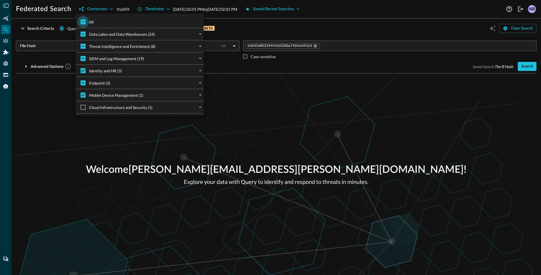
checkbox input "true"
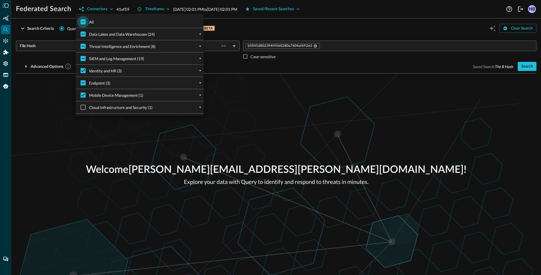
checkbox input "true"
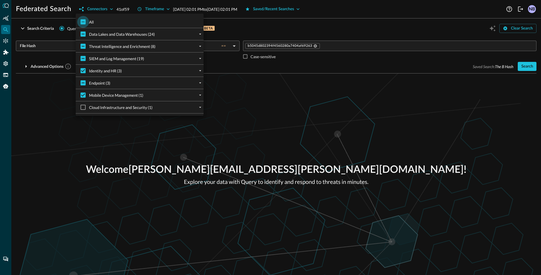
checkbox input "true"
click at [273, 24] on div at bounding box center [270, 137] width 541 height 275
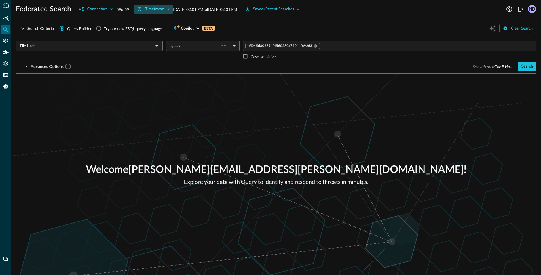
click at [153, 9] on div "Timeframe" at bounding box center [154, 9] width 19 height 7
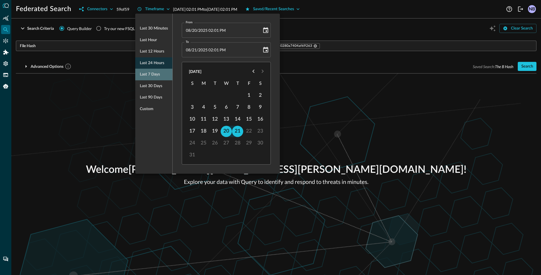
click at [151, 71] on span "Last 7 days" at bounding box center [150, 74] width 20 height 7
type input "[DATE] 02:01 PM"
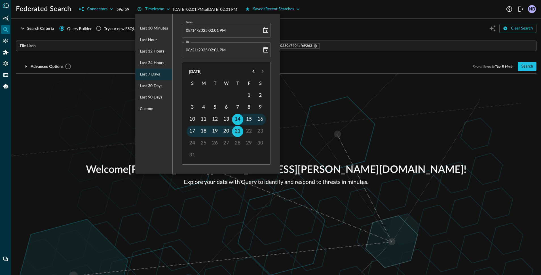
click at [357, 30] on div at bounding box center [270, 137] width 541 height 275
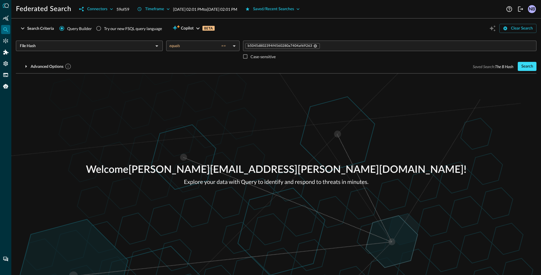
click at [527, 69] on div "Search" at bounding box center [527, 66] width 12 height 7
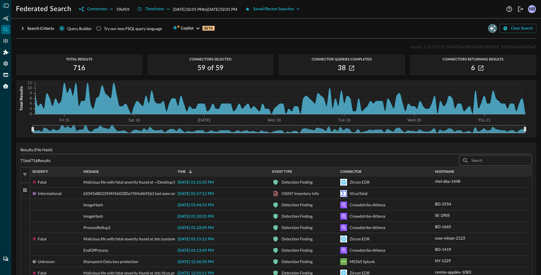
click at [489, 28] on icon "Open Query Copilot" at bounding box center [492, 28] width 7 height 7
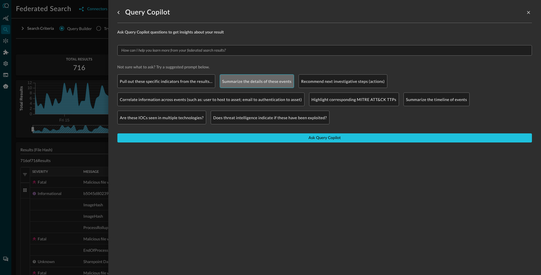
click at [264, 81] on p "Summarize the details of these events" at bounding box center [256, 81] width 69 height 6
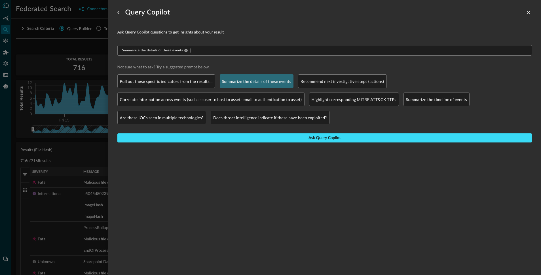
click at [254, 135] on button "Ask Query Copilot" at bounding box center [324, 137] width 415 height 9
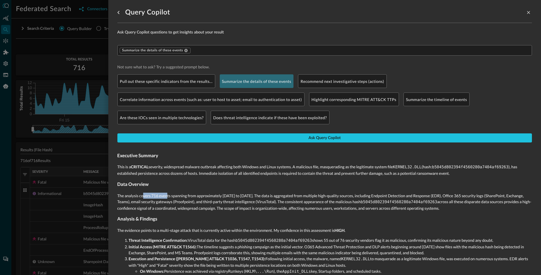
drag, startPoint x: 145, startPoint y: 195, endPoint x: 166, endPoint y: 195, distance: 21.8
click at [166, 195] on p "The analysis covers 716 events spanning from approximately [DATE] to [DATE]. Th…" at bounding box center [324, 202] width 415 height 18
click at [158, 195] on p "The analysis covers 716 events spanning from approximately [DATE] to [DATE]. Th…" at bounding box center [324, 202] width 415 height 18
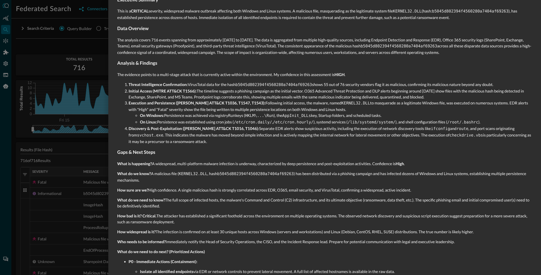
scroll to position [155, 0]
click at [179, 98] on li "Initial Access (MITRE ATT&CK T1566): The timeline suggests a phishing campaign …" at bounding box center [330, 95] width 403 height 12
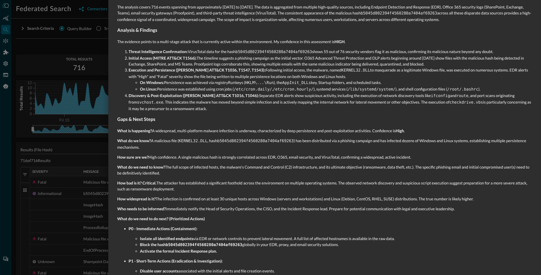
scroll to position [195, 0]
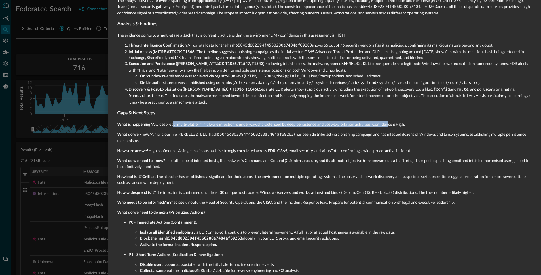
drag, startPoint x: 173, startPoint y: 122, endPoint x: 387, endPoint y: 121, distance: 214.1
click at [387, 121] on p "What is happening? A widespread, multi-platform malware infection is underway, …" at bounding box center [324, 124] width 415 height 6
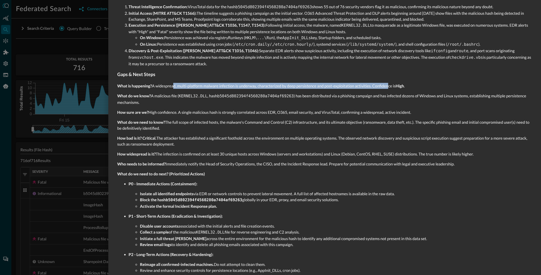
scroll to position [234, 0]
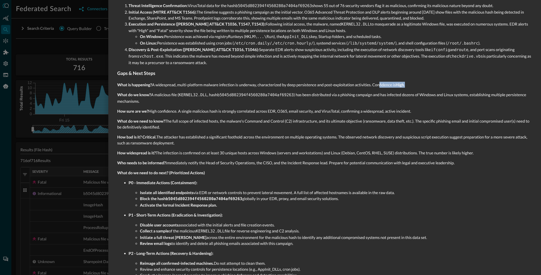
drag, startPoint x: 414, startPoint y: 82, endPoint x: 373, endPoint y: 83, distance: 41.4
click at [376, 82] on p "What is happening? A widespread, multi-platform malware infection is underway, …" at bounding box center [324, 85] width 415 height 6
click at [371, 84] on p "What is happening? A widespread, multi-platform malware infection is underway, …" at bounding box center [324, 85] width 415 height 6
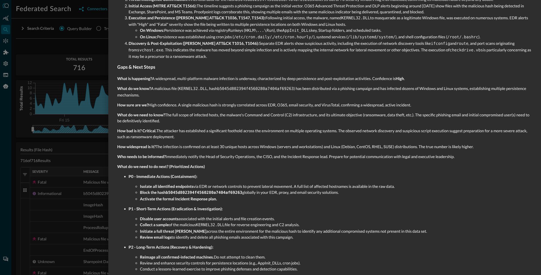
scroll to position [242, 0]
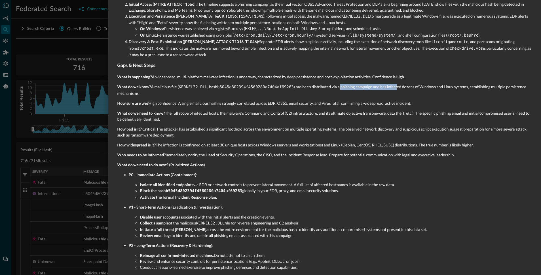
drag, startPoint x: 355, startPoint y: 84, endPoint x: 398, endPoint y: 85, distance: 43.1
click at [398, 85] on p "What do we know? A malicious file ( KERNEL32.DLL , hash b5045d802394f4560280a74…" at bounding box center [324, 90] width 415 height 12
click at [417, 84] on p "What do we know? A malicious file ( KERNEL32.DLL , hash b5045d802394f4560280a74…" at bounding box center [324, 90] width 415 height 12
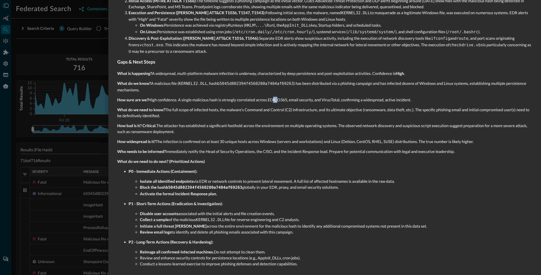
drag, startPoint x: 270, startPoint y: 98, endPoint x: 277, endPoint y: 98, distance: 7.4
click at [277, 98] on p "How sure are we? High confidence. A single malicious hash is strongly correlate…" at bounding box center [324, 100] width 415 height 6
click at [267, 97] on p "How sure are we? High confidence. A single malicious hash is strongly correlate…" at bounding box center [324, 100] width 415 height 6
drag, startPoint x: 270, startPoint y: 97, endPoint x: 278, endPoint y: 97, distance: 7.1
click at [278, 97] on p "How sure are we? High confidence. A single malicious hash is strongly correlate…" at bounding box center [324, 100] width 415 height 6
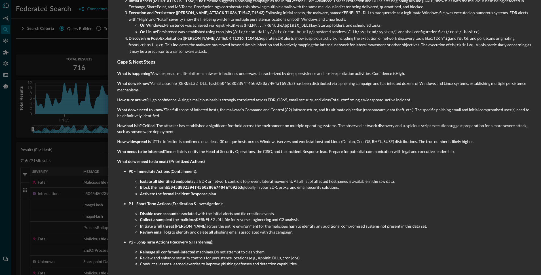
click at [283, 97] on p "How sure are we? High confidence. A single malicious hash is strongly correlate…" at bounding box center [324, 100] width 415 height 6
click at [302, 98] on p "How sure are we? High confidence. A single malicious hash is strongly correlate…" at bounding box center [324, 100] width 415 height 6
click at [334, 99] on p "How sure are we? High confidence. A single malicious hash is strongly correlate…" at bounding box center [324, 100] width 415 height 6
drag, startPoint x: 334, startPoint y: 99, endPoint x: 331, endPoint y: 102, distance: 4.4
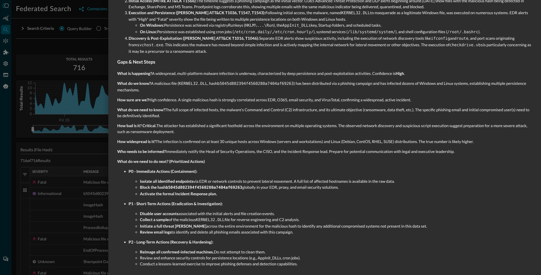
click at [334, 99] on p "How sure are we? High confidence. A single malicious hash is strongly correlate…" at bounding box center [324, 100] width 415 height 6
drag, startPoint x: 366, startPoint y: 99, endPoint x: 409, endPoint y: 97, distance: 43.1
click at [409, 97] on p "How sure are we? High confidence. A single malicious hash is strongly correlate…" at bounding box center [324, 100] width 415 height 6
drag, startPoint x: 148, startPoint y: 187, endPoint x: 215, endPoint y: 185, distance: 67.2
click at [210, 186] on strong "Block the hash b5045d802394f4560280a7404af69263" at bounding box center [191, 187] width 102 height 5
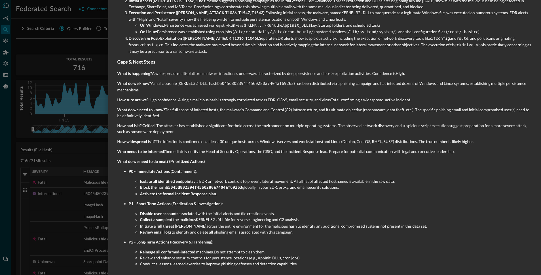
click at [248, 184] on li "Block the hash b5045d802394f4560280a7404af69263 globally in your EDR, proxy, an…" at bounding box center [336, 187] width 392 height 7
drag, startPoint x: 151, startPoint y: 192, endPoint x: 188, endPoint y: 193, distance: 37.5
click at [187, 193] on li "Activate the formal Incident Response plan." at bounding box center [336, 194] width 392 height 6
click at [179, 195] on ul "P0 - Immediate Actions (Containment): Isolate all identified endpoints via EDR …" at bounding box center [324, 217] width 415 height 98
drag, startPoint x: 166, startPoint y: 216, endPoint x: 180, endPoint y: 221, distance: 14.7
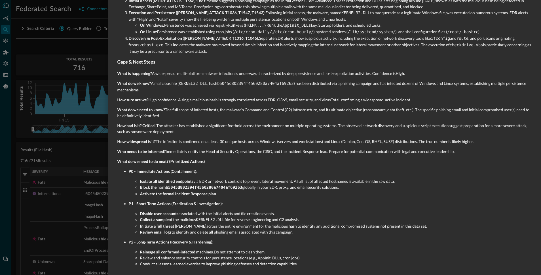
click at [180, 221] on ul "Disable user accounts associated with the initial alerts and file creation even…" at bounding box center [330, 222] width 403 height 24
click at [181, 223] on strong "Initiate a full threat [PERSON_NAME]" at bounding box center [173, 225] width 66 height 5
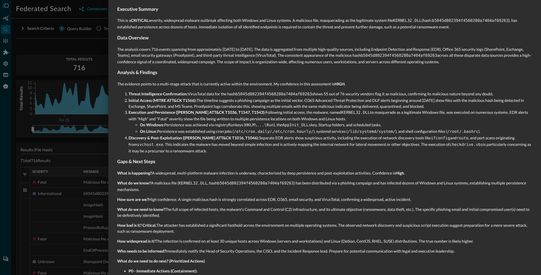
scroll to position [0, 0]
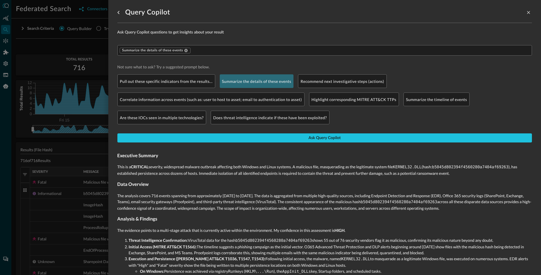
click at [78, 181] on div at bounding box center [270, 137] width 541 height 275
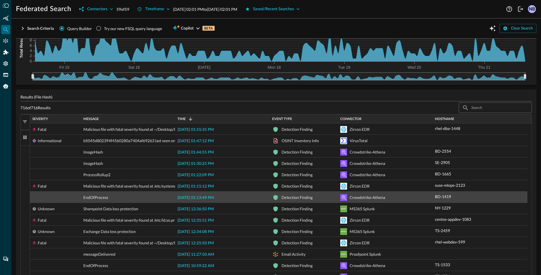
scroll to position [54, 0]
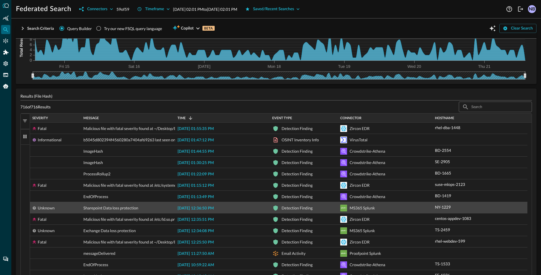
click at [193, 209] on span "[DATE] 12:36:50 PM" at bounding box center [195, 208] width 36 height 4
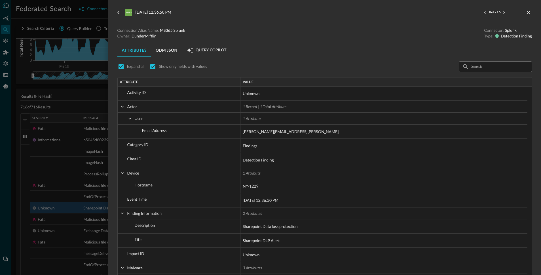
click at [201, 48] on span "Query Copilot" at bounding box center [211, 50] width 31 height 5
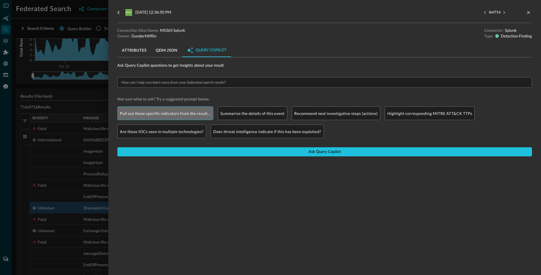
drag, startPoint x: 162, startPoint y: 111, endPoint x: 187, endPoint y: 125, distance: 28.0
click at [162, 111] on p "Pull out these specific indicators from the result…" at bounding box center [165, 113] width 91 height 6
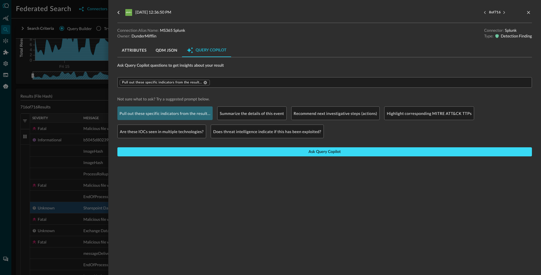
click at [295, 150] on button "Ask Query Copilot" at bounding box center [324, 151] width 415 height 9
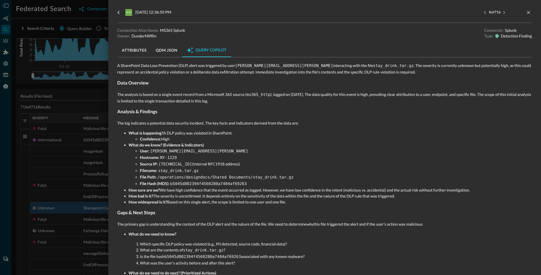
scroll to position [140, 0]
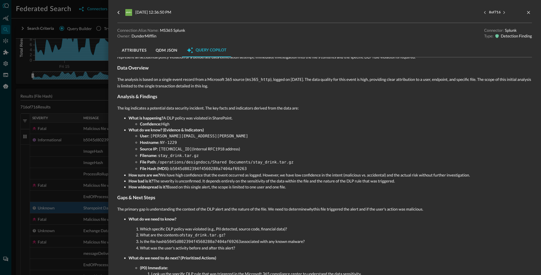
drag, startPoint x: 140, startPoint y: 132, endPoint x: 186, endPoint y: 148, distance: 48.6
click at [186, 148] on ul "User: [PERSON_NAME][EMAIL_ADDRESS][PERSON_NAME] Hostname: NY-1229 Source IP: [T…" at bounding box center [330, 152] width 403 height 39
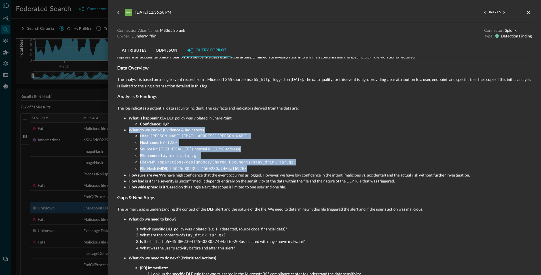
drag, startPoint x: 130, startPoint y: 129, endPoint x: 266, endPoint y: 164, distance: 140.7
click at [266, 164] on li "What do we know? (Evidence & Indicators) User: [PERSON_NAME][EMAIL_ADDRESS][PER…" at bounding box center [330, 149] width 403 height 45
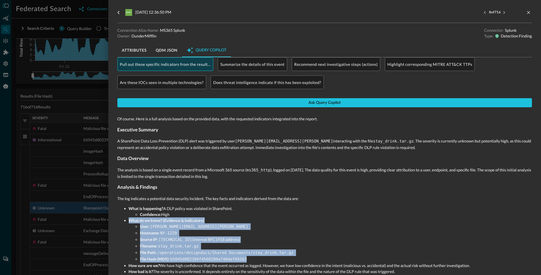
scroll to position [0, 0]
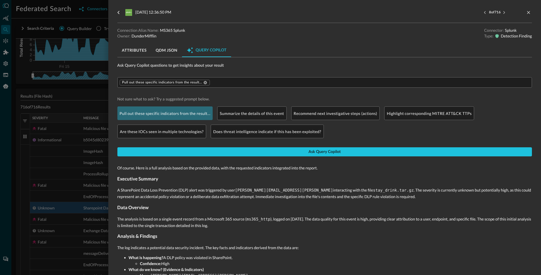
click at [233, 85] on input "text" at bounding box center [369, 82] width 319 height 7
